Goal: Task Accomplishment & Management: Complete application form

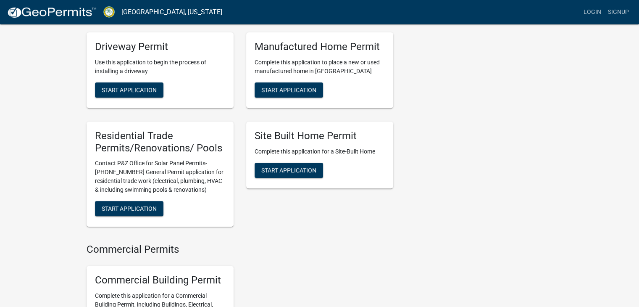
scroll to position [304, 0]
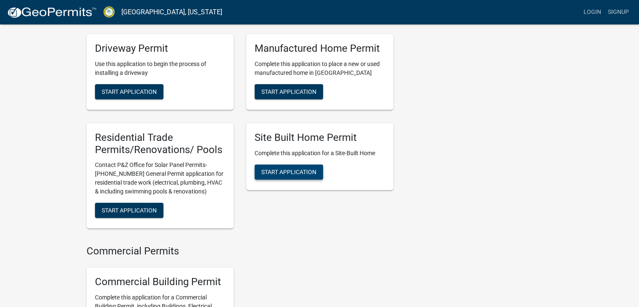
click at [309, 175] on span "Start Application" at bounding box center [288, 171] width 55 height 7
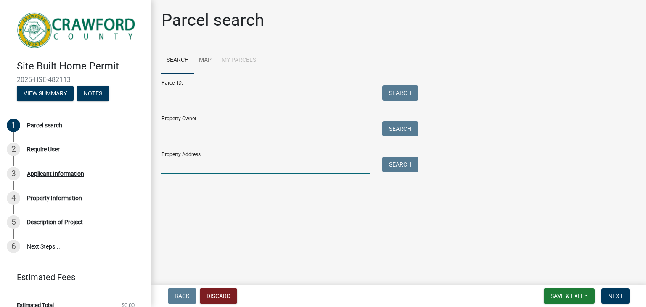
click at [183, 166] on input "Property Address:" at bounding box center [265, 165] width 208 height 17
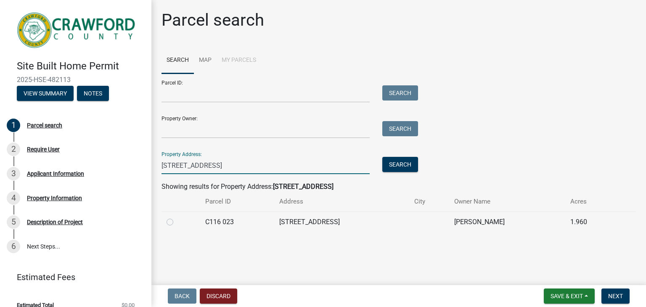
type input "[STREET_ADDRESS]"
click at [177, 217] on label at bounding box center [177, 217] width 0 height 0
click at [177, 222] on 023 "radio" at bounding box center [179, 219] width 5 height 5
radio 023 "true"
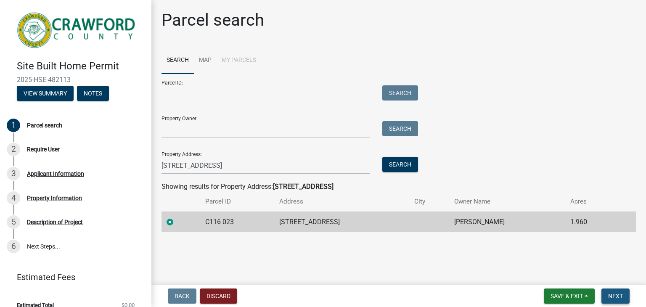
click at [617, 294] on span "Next" at bounding box center [615, 296] width 15 height 7
